Goal: Information Seeking & Learning: Learn about a topic

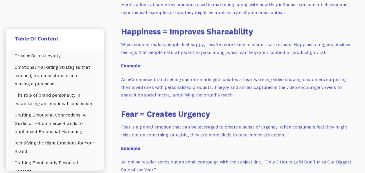
scroll to position [562, 0]
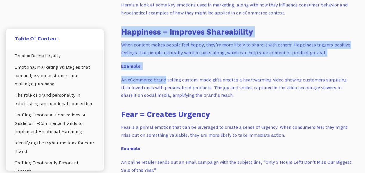
drag, startPoint x: 122, startPoint y: 30, endPoint x: 166, endPoint y: 70, distance: 59.9
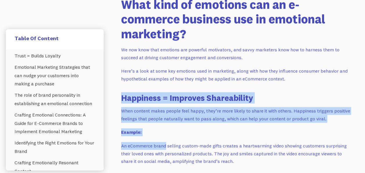
scroll to position [495, 0]
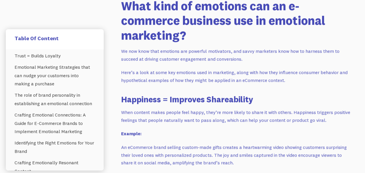
click at [166, 70] on p "Here’s a look at some key emotions used in marketing, along with how they influ…" at bounding box center [236, 75] width 231 height 15
click at [138, 54] on p "We now know that emotions are powerful motivators, and savvy marketers know how…" at bounding box center [236, 54] width 231 height 15
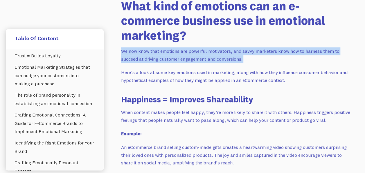
click at [138, 54] on p "We now know that emotions are powerful motivators, and savvy marketers know how…" at bounding box center [236, 54] width 231 height 15
copy p "We now know that emotions are powerful motivators, and savvy marketers know how…"
click at [132, 47] on p "We now know that emotions are powerful motivators, and savvy marketers know how…" at bounding box center [236, 54] width 231 height 15
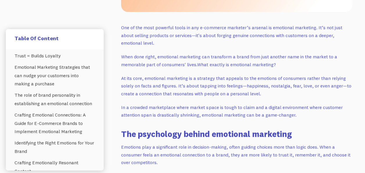
scroll to position [274, 0]
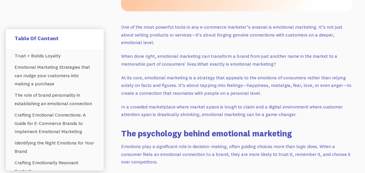
drag, startPoint x: 298, startPoint y: 115, endPoint x: 146, endPoint y: 79, distance: 155.9
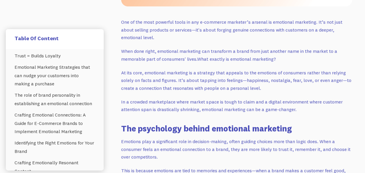
scroll to position [281, 0]
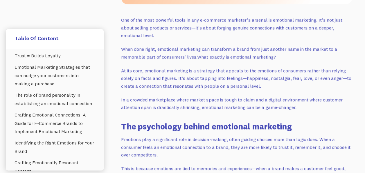
click at [146, 79] on p "At its core, emotional marketing is a strategy that appeals to the emotions of …" at bounding box center [236, 78] width 231 height 23
drag, startPoint x: 121, startPoint y: 19, endPoint x: 298, endPoint y: 107, distance: 197.9
copy div "One of the most powerful tools in any e-commerce marketer’s arsenal is emotiona…"
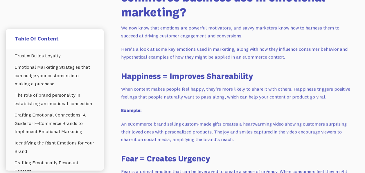
scroll to position [519, 0]
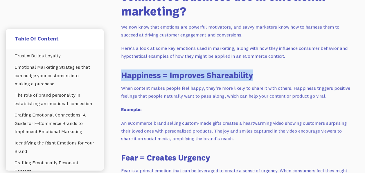
drag, startPoint x: 122, startPoint y: 73, endPoint x: 269, endPoint y: 74, distance: 147.3
click at [269, 74] on h3 "Happiness = Improves Shareability" at bounding box center [236, 74] width 231 height 11
copy h3 "Happiness = Improves Shareability"
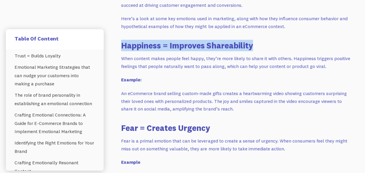
scroll to position [549, 0]
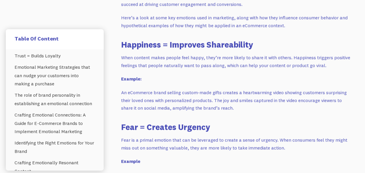
click at [165, 125] on h3 "Fear = Creates Urgency" at bounding box center [236, 126] width 231 height 11
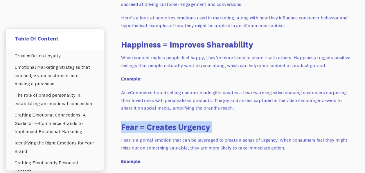
click at [165, 125] on h3 "Fear = Creates Urgency" at bounding box center [236, 126] width 231 height 11
copy h3 "Fear = Creates Urgency"
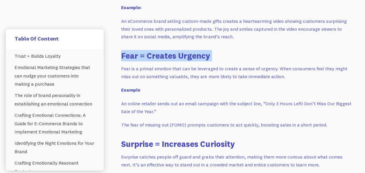
scroll to position [621, 0]
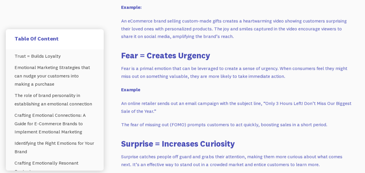
click at [178, 143] on h3 "Surprise = Increases Curiosity" at bounding box center [236, 143] width 231 height 11
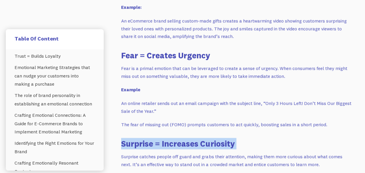
click at [178, 143] on h3 "Surprise = Increases Curiosity" at bounding box center [236, 143] width 231 height 11
copy h3 "Surprise = Increases Curiosity"
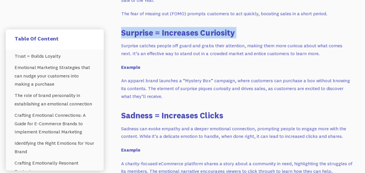
scroll to position [737, 0]
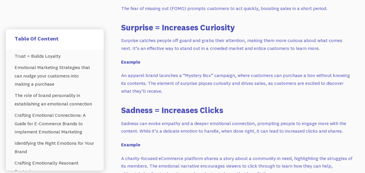
click at [165, 110] on h3 "Sadness = Increases Clicks" at bounding box center [236, 109] width 231 height 11
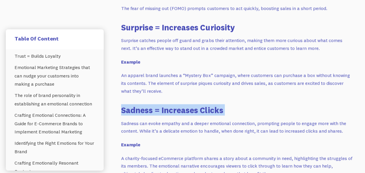
click at [165, 110] on h3 "Sadness = Increases Clicks" at bounding box center [236, 109] width 231 height 11
copy h3 "Sadness = Increases Clicks"
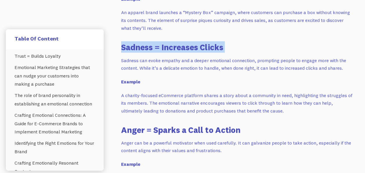
scroll to position [804, 0]
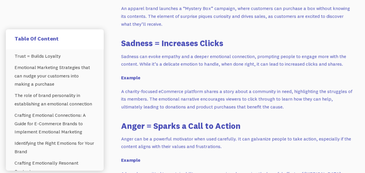
click at [153, 122] on h3 "Anger = Sparks a Call to Action" at bounding box center [236, 125] width 231 height 11
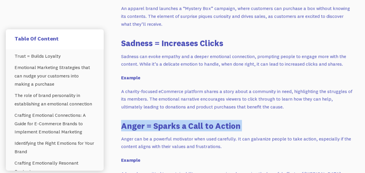
click at [153, 122] on h3 "Anger = Sparks a Call to Action" at bounding box center [236, 125] width 231 height 11
copy h3 "Anger = Sparks a Call to Action"
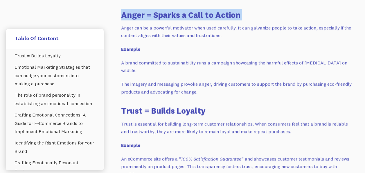
scroll to position [915, 0]
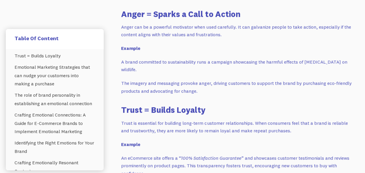
click at [151, 110] on h3 "Trust = Builds Loyalty" at bounding box center [236, 109] width 231 height 11
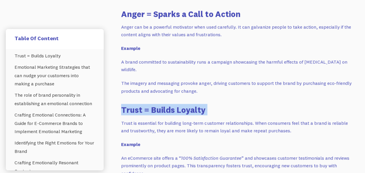
click at [151, 110] on h3 "Trust = Builds Loyalty" at bounding box center [236, 109] width 231 height 11
copy h3 "Trust = Builds Loyalty"
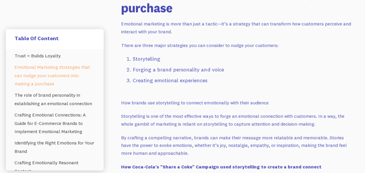
scroll to position [1197, 0]
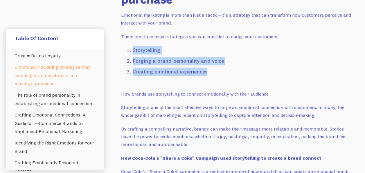
drag, startPoint x: 216, startPoint y: 77, endPoint x: 133, endPoint y: 48, distance: 88.0
click at [133, 48] on ol "Storytelling Forging a brand personality and voice Creating emotional experienc…" at bounding box center [236, 62] width 231 height 32
copy ol "Storytelling Forging a brand personality and voice Creating emotional experienc…"
